Goal: Transaction & Acquisition: Purchase product/service

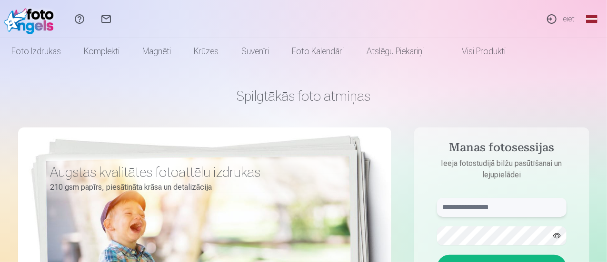
click at [458, 203] on input "text" at bounding box center [502, 207] width 130 height 19
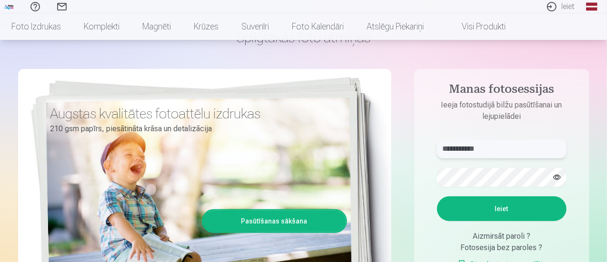
scroll to position [59, 0]
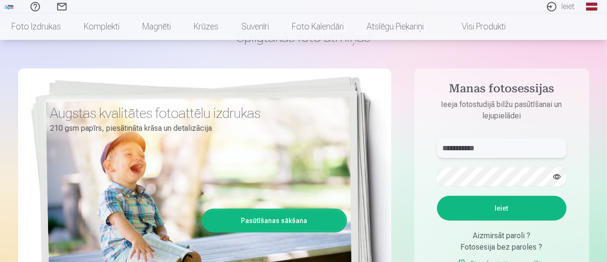
type input "**********"
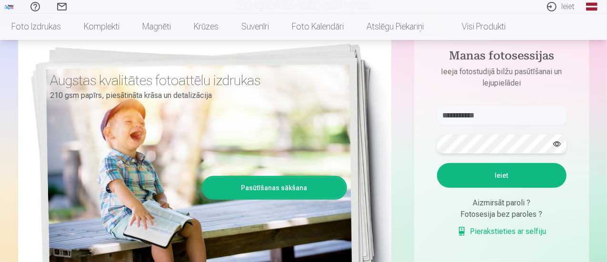
scroll to position [99, 0]
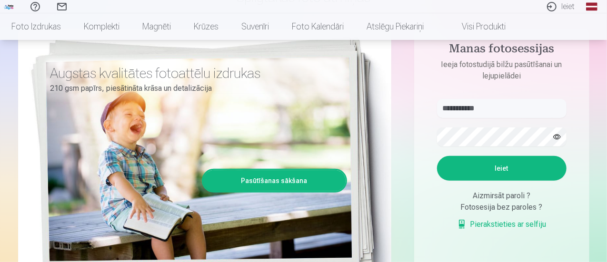
click at [507, 173] on button "Ieiet" at bounding box center [502, 168] width 130 height 25
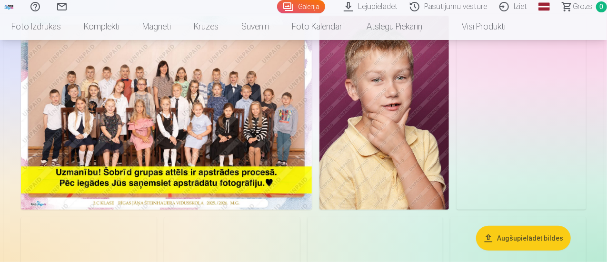
scroll to position [87, 0]
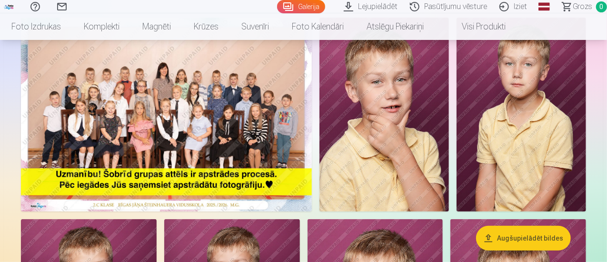
click at [241, 152] on img at bounding box center [166, 115] width 291 height 194
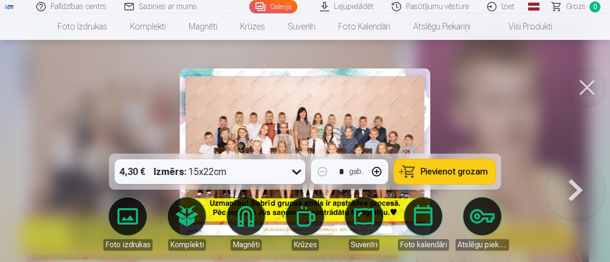
click at [401, 104] on img at bounding box center [305, 152] width 251 height 167
click at [582, 95] on button at bounding box center [587, 88] width 38 height 38
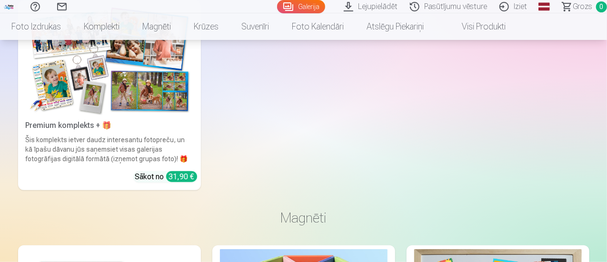
scroll to position [2128, 0]
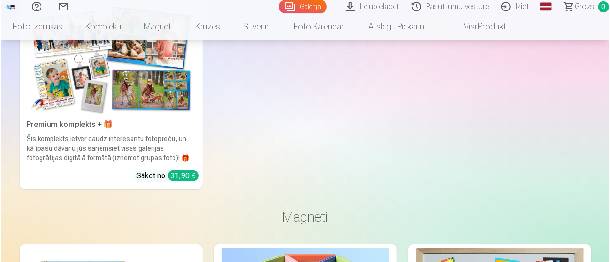
scroll to position [2136, 0]
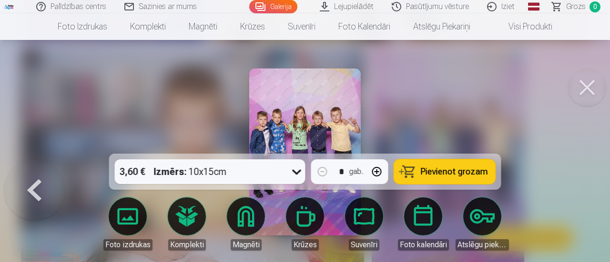
click at [343, 122] on img at bounding box center [304, 152] width 111 height 167
click at [585, 95] on button at bounding box center [587, 88] width 38 height 38
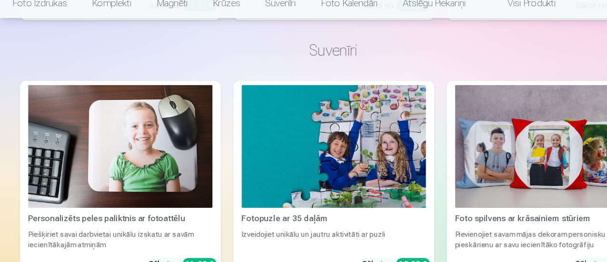
scroll to position [3488, 0]
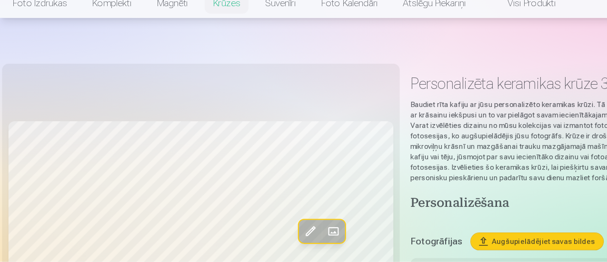
scroll to position [101, 0]
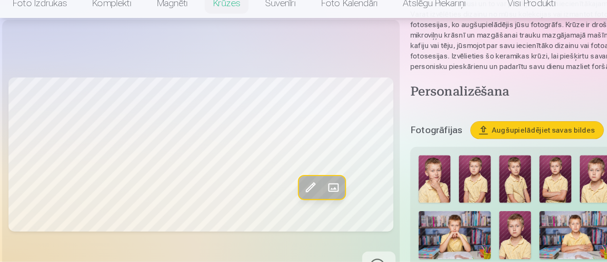
click at [409, 248] on img at bounding box center [413, 238] width 65 height 44
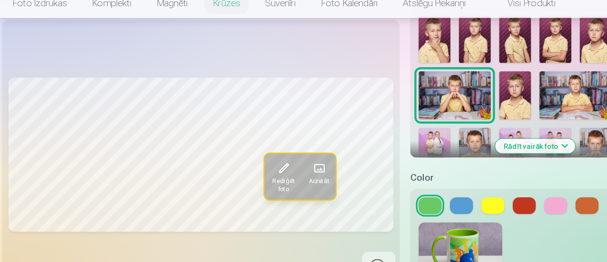
scroll to position [230, 0]
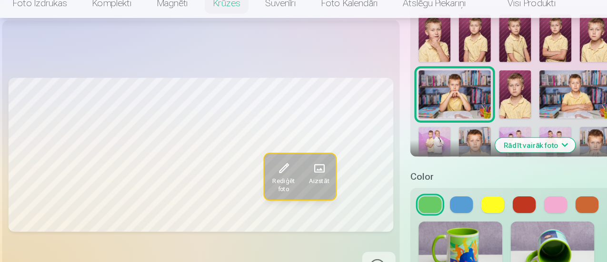
click at [425, 247] on img at bounding box center [419, 250] width 76 height 51
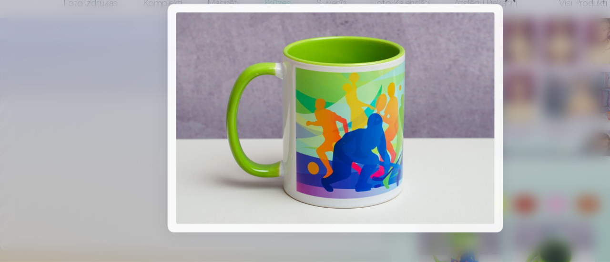
click at [396, 161] on img at bounding box center [305, 131] width 290 height 193
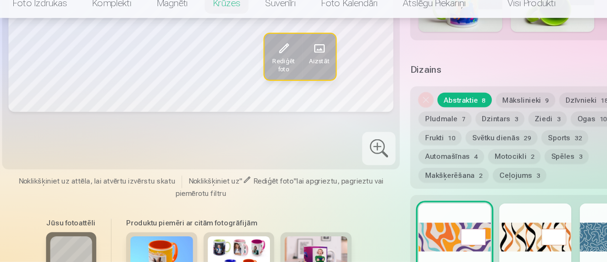
scroll to position [454, 0]
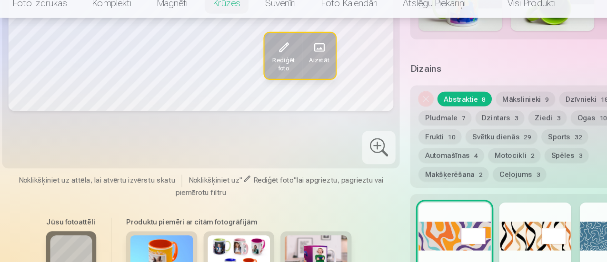
click at [273, 246] on img at bounding box center [287, 257] width 57 height 38
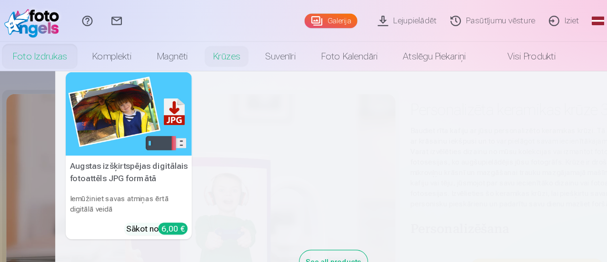
scroll to position [0, 0]
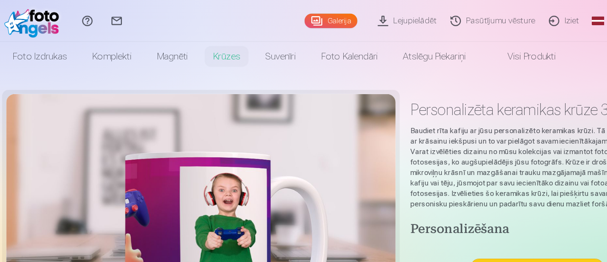
click at [510, 19] on link "Iziet" at bounding box center [515, 19] width 40 height 38
